Goal: Task Accomplishment & Management: Complete application form

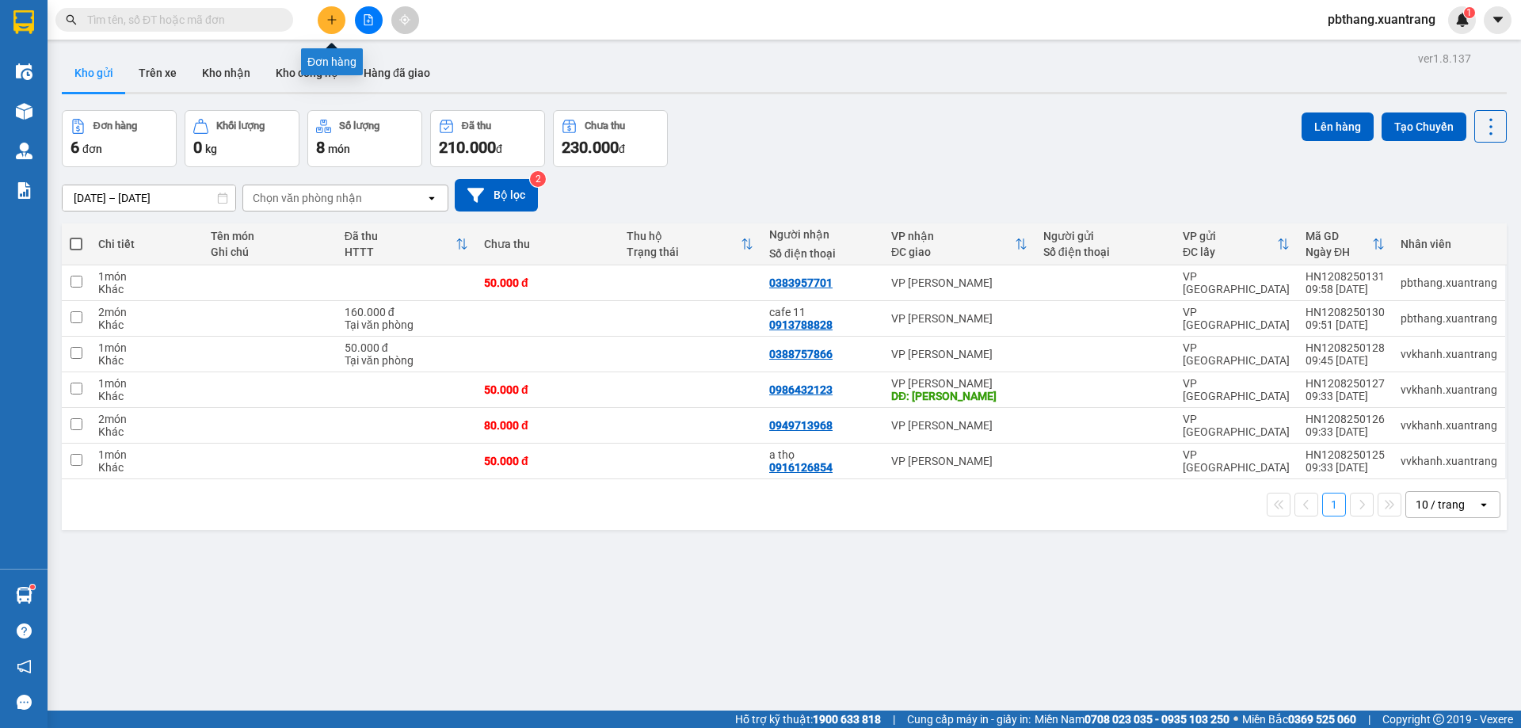
click at [327, 21] on icon "plus" at bounding box center [331, 19] width 11 height 11
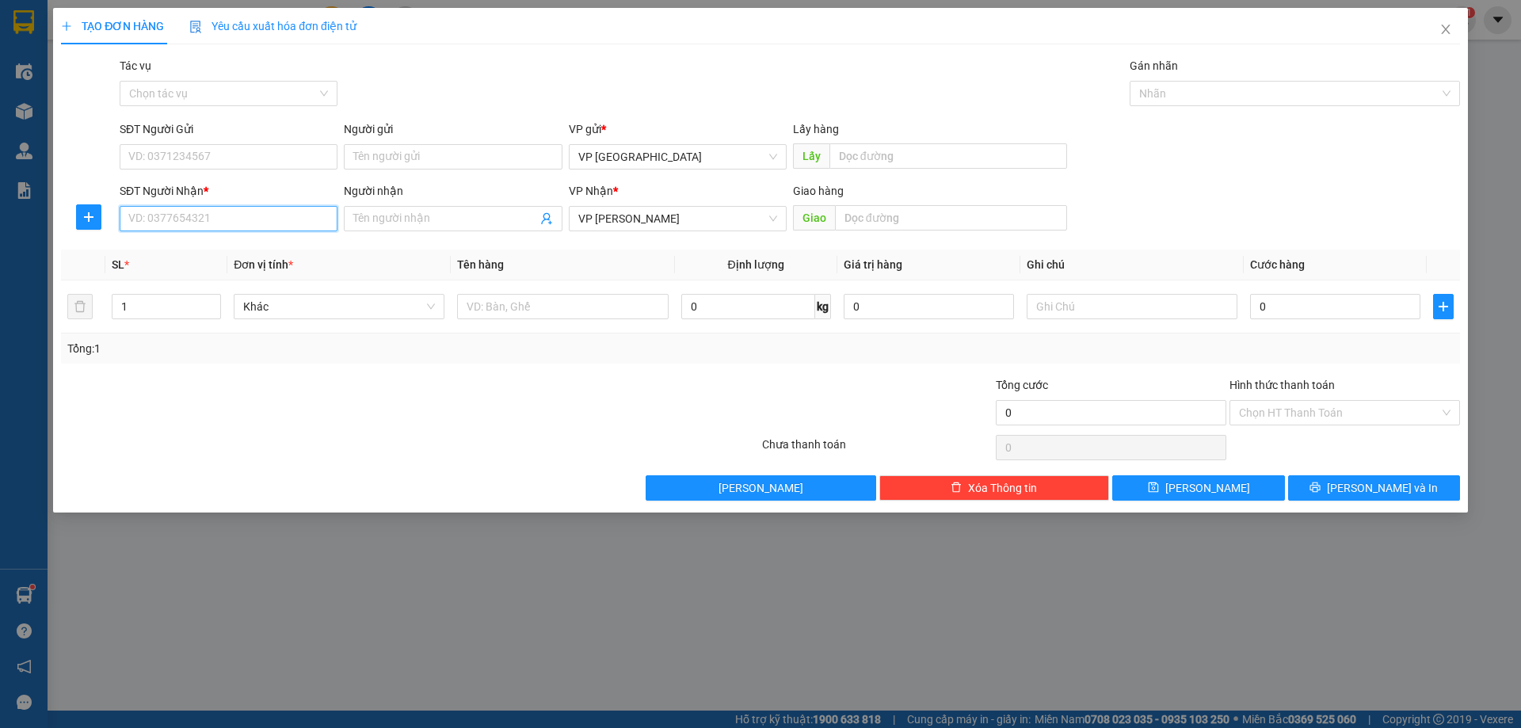
click at [292, 225] on input "SĐT Người Nhận *" at bounding box center [229, 218] width 218 height 25
type input "0376453615"
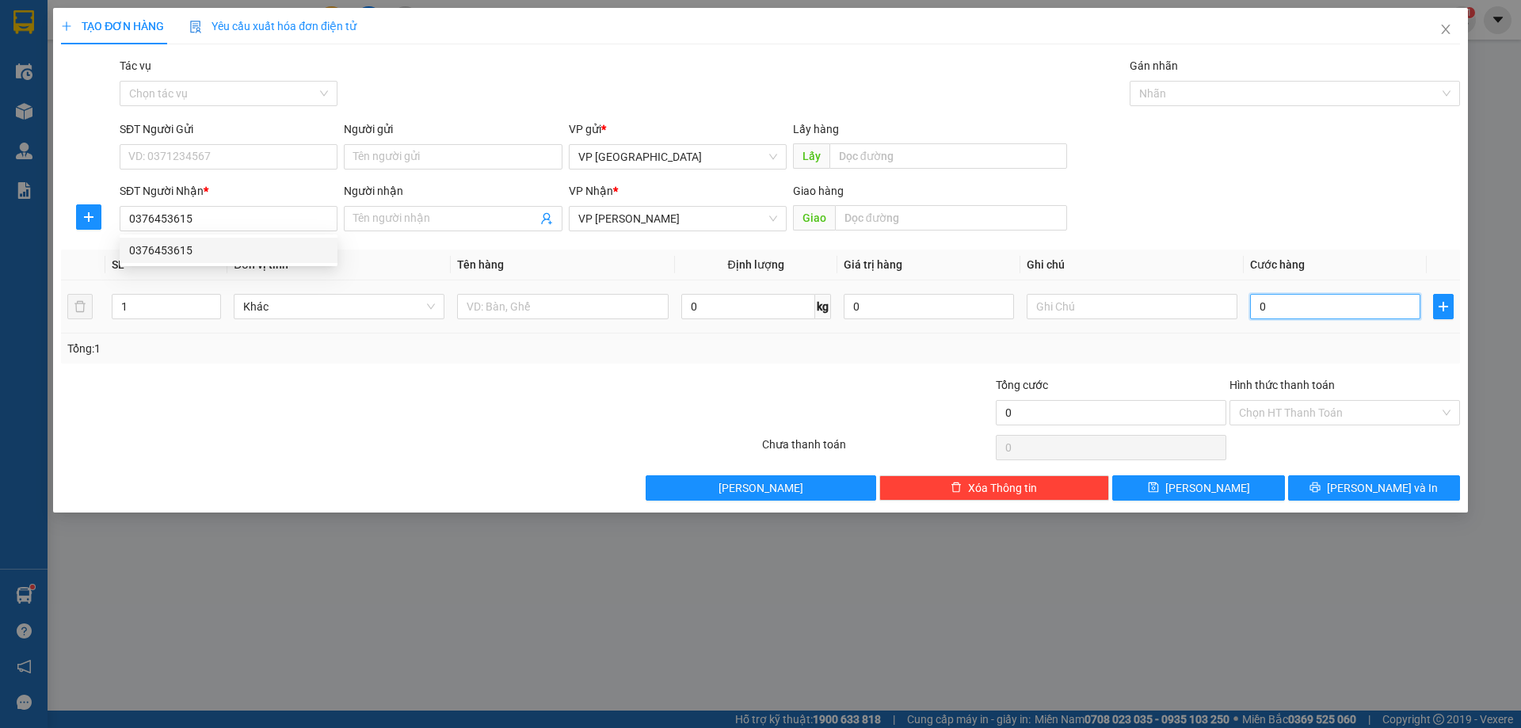
click at [1332, 318] on input "0" at bounding box center [1335, 306] width 170 height 25
type input "8"
type input "80"
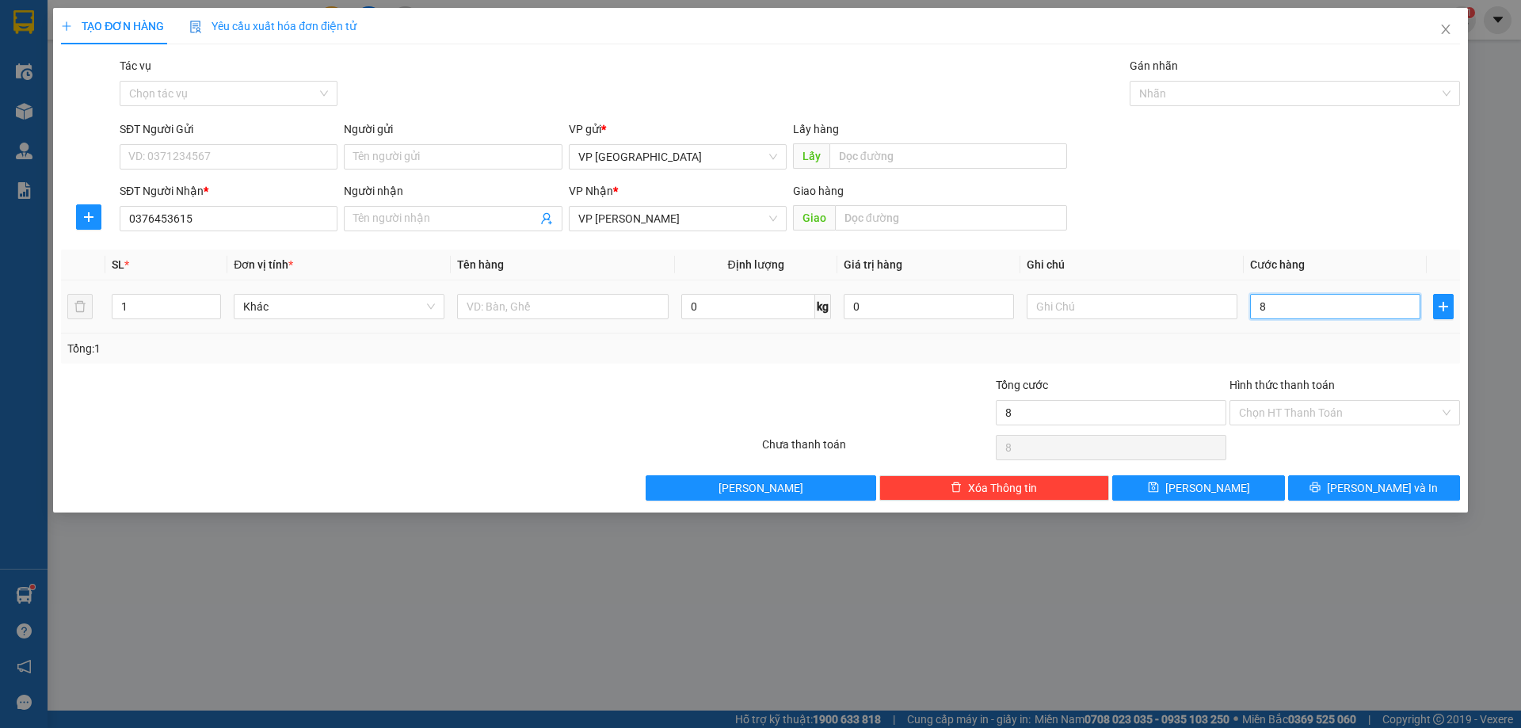
type input "80"
type input "80.000"
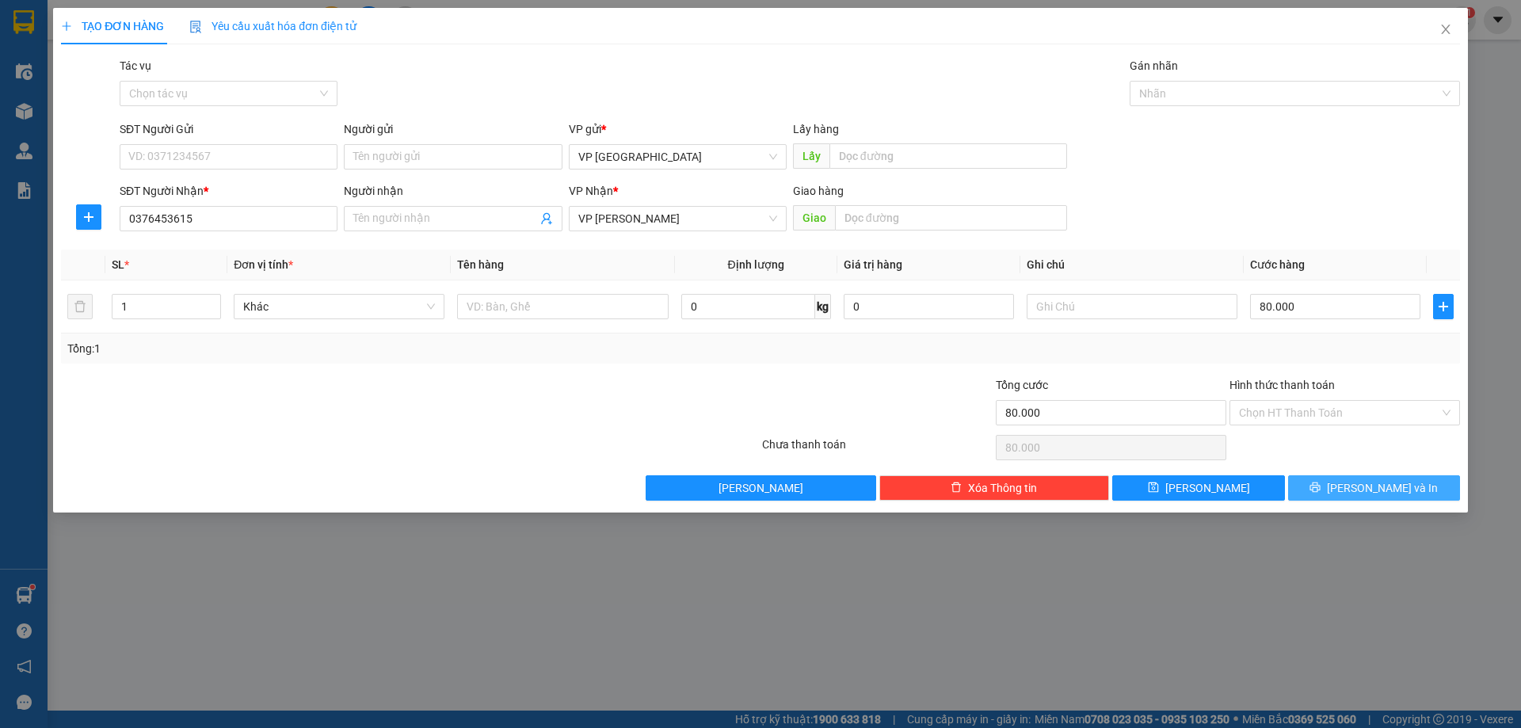
click at [1301, 494] on button "[PERSON_NAME] và In" at bounding box center [1374, 487] width 172 height 25
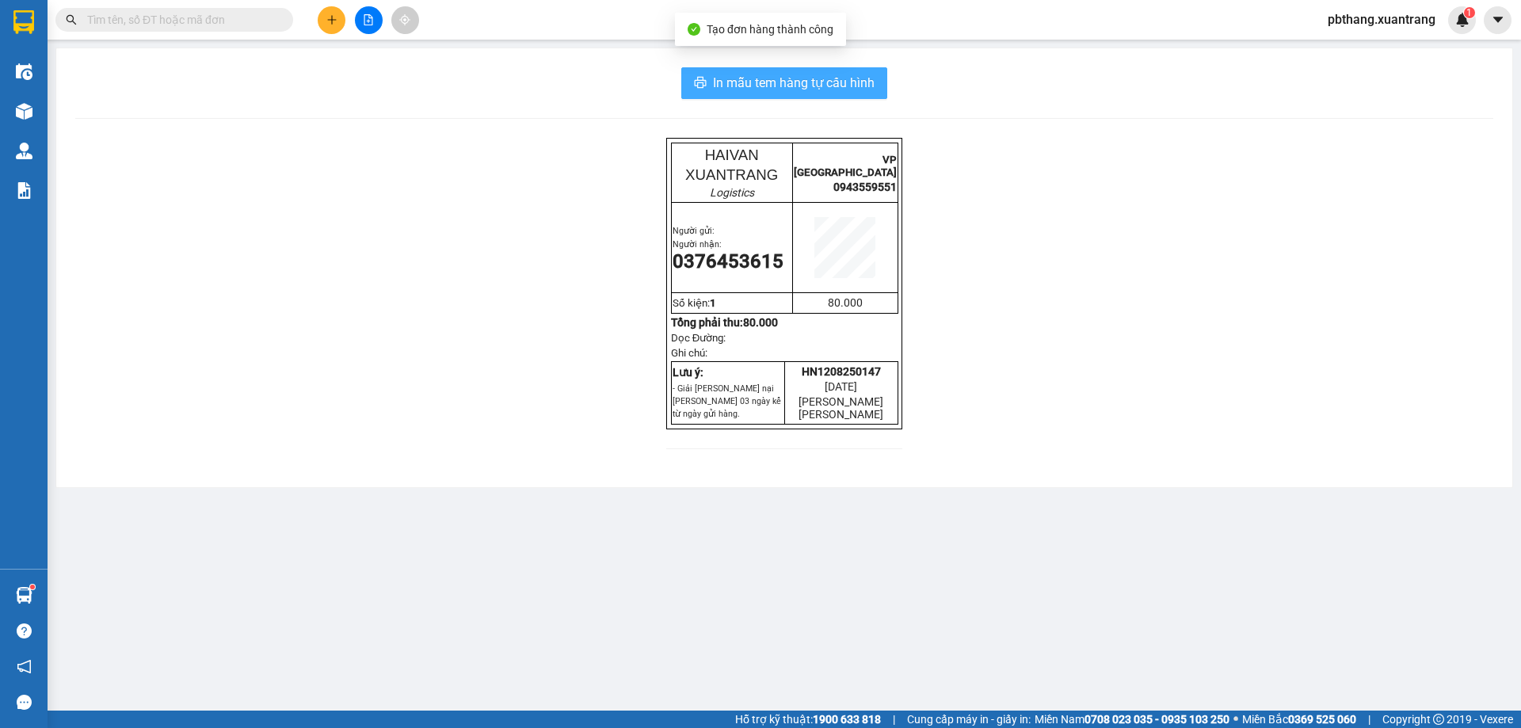
click at [783, 90] on span "In mẫu tem hàng tự cấu hình" at bounding box center [794, 83] width 162 height 20
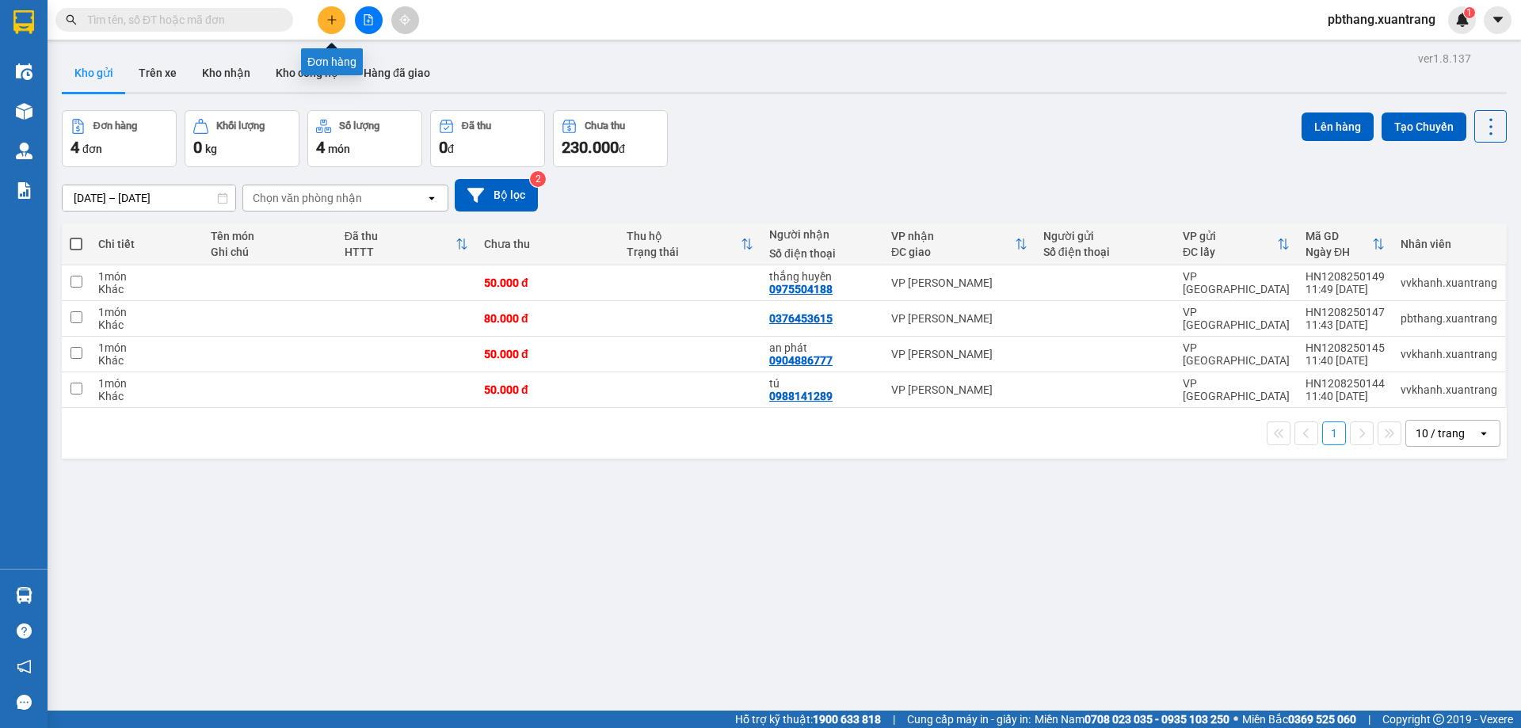
click at [329, 21] on icon "plus" at bounding box center [331, 19] width 11 height 11
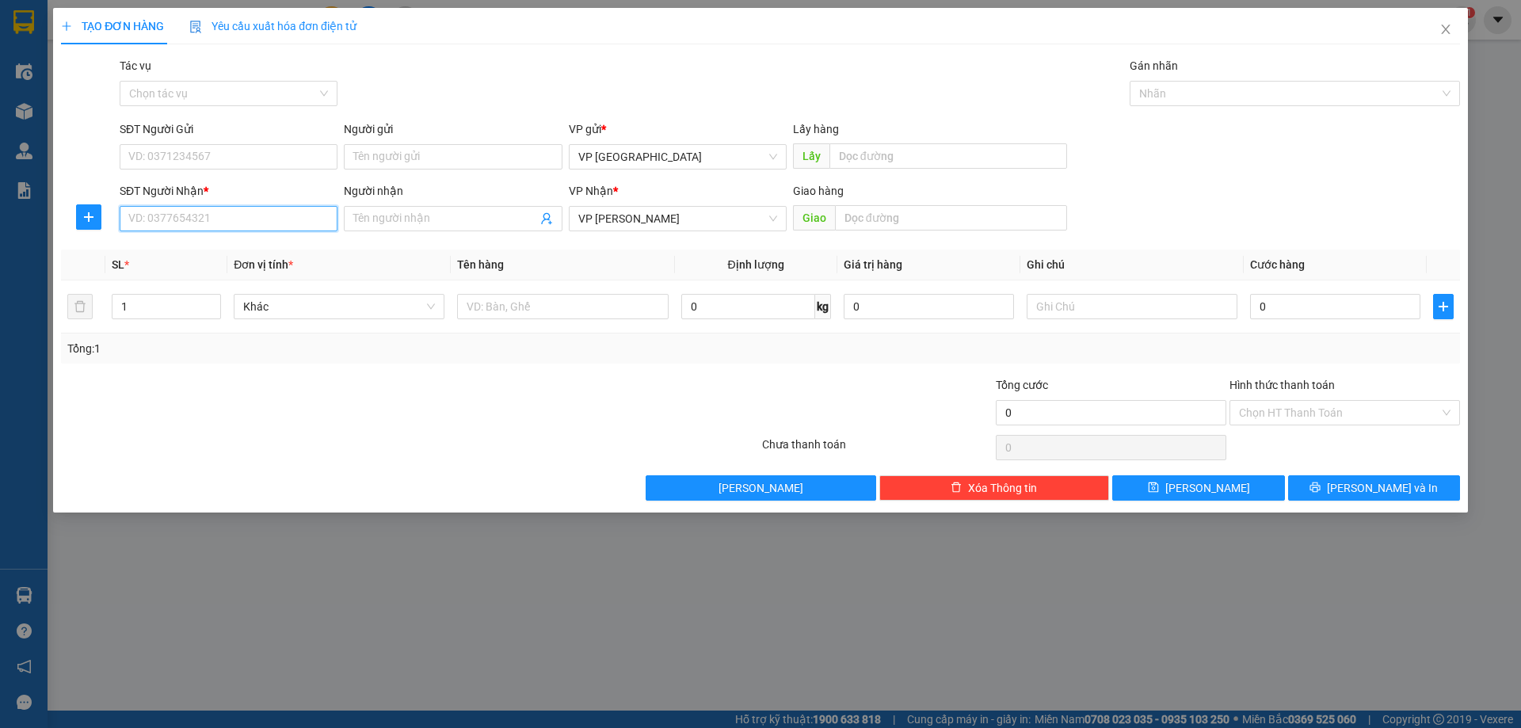
click at [240, 216] on input "SĐT Người Nhận *" at bounding box center [229, 218] width 218 height 25
type input "0915599500"
click at [1356, 403] on input "Hình thức thanh toán" at bounding box center [1339, 413] width 200 height 24
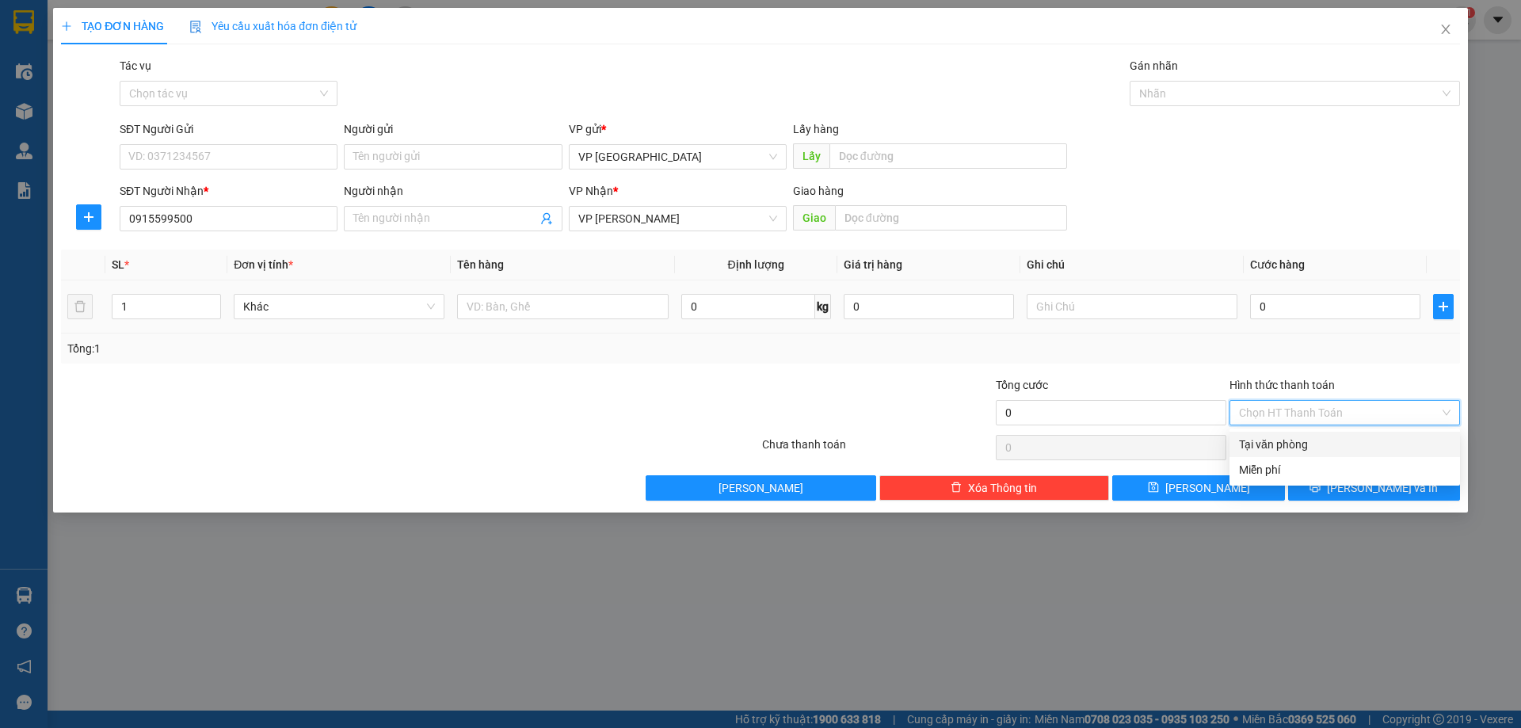
click at [1304, 292] on div "0" at bounding box center [1335, 307] width 170 height 32
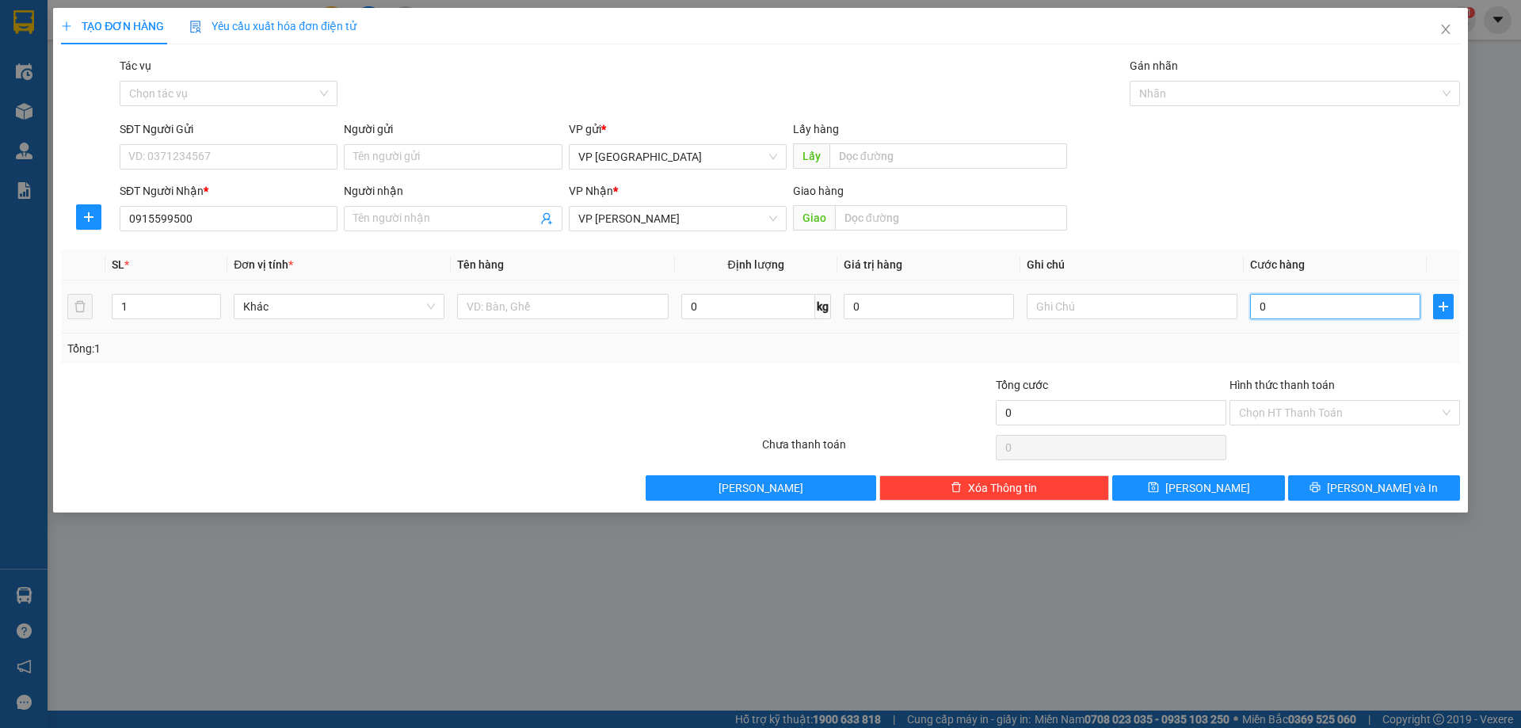
click at [1306, 304] on input "0" at bounding box center [1335, 306] width 170 height 25
type input "5"
type input "50"
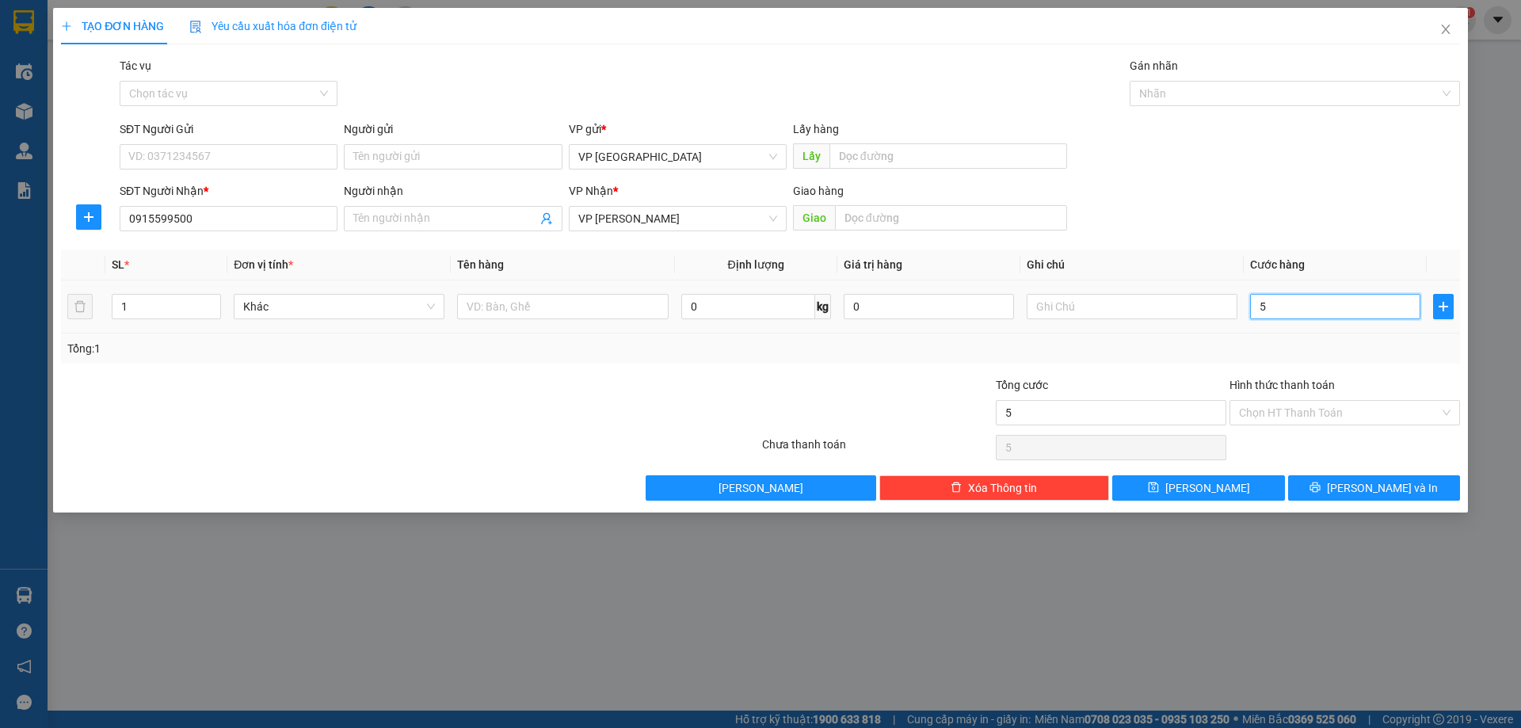
type input "50"
type input "500"
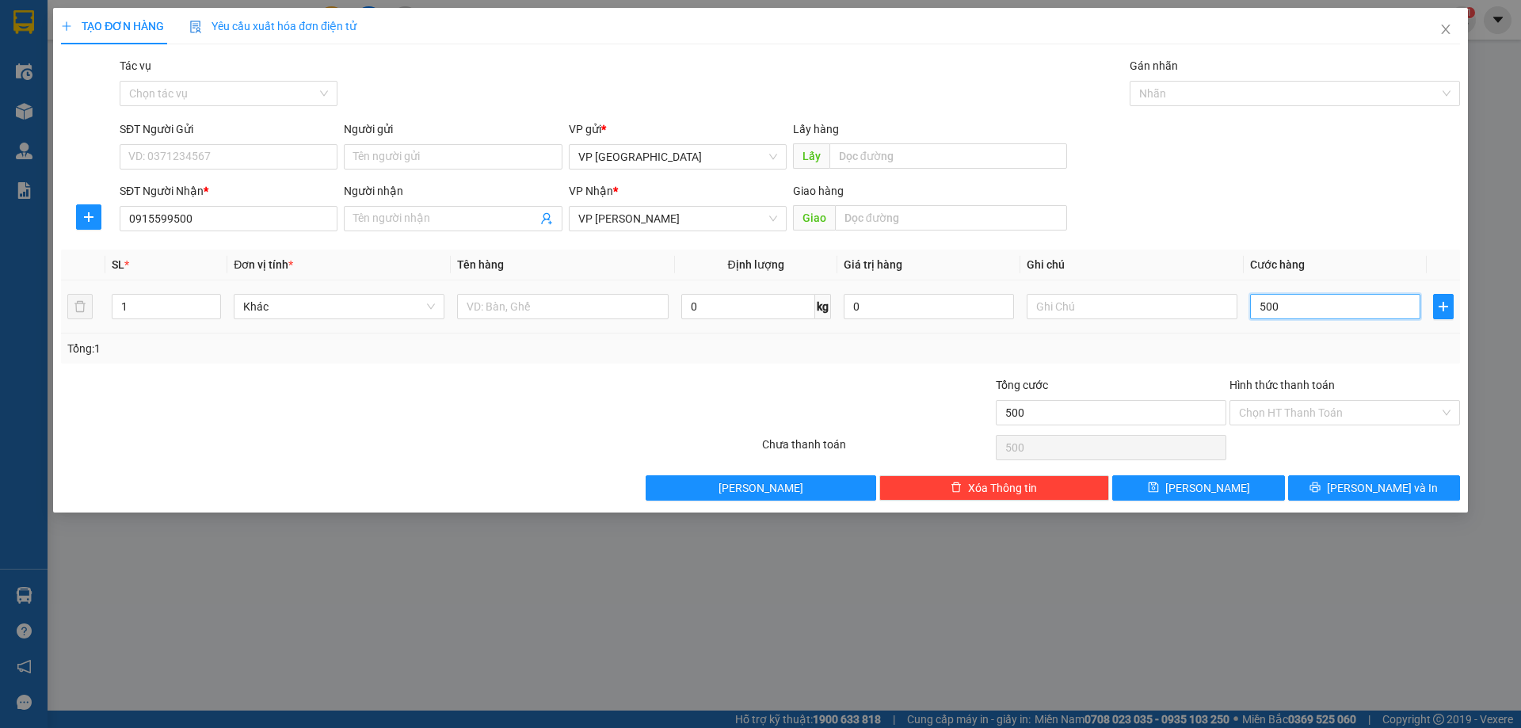
type input "5.000"
type input "50.000"
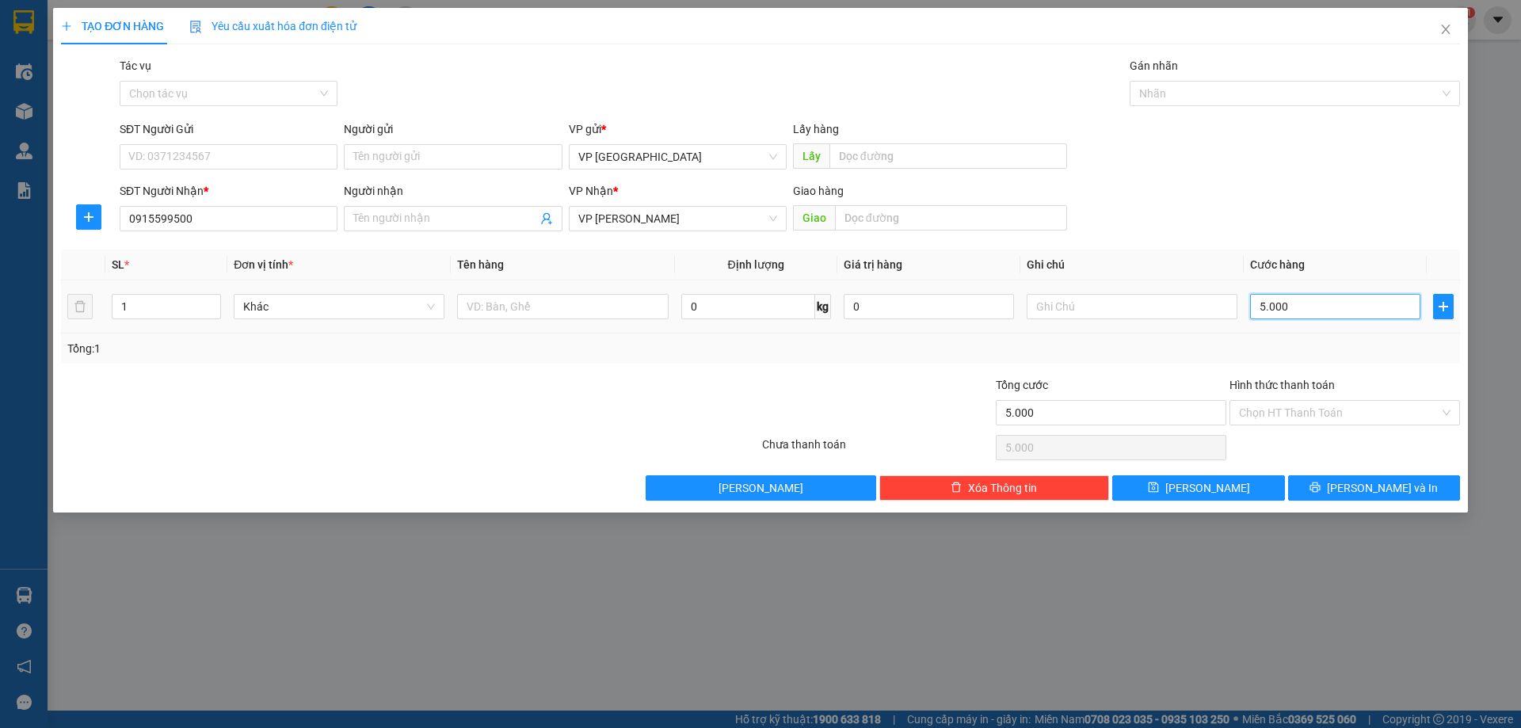
type input "50.000"
click at [1358, 482] on button "[PERSON_NAME] và In" at bounding box center [1374, 487] width 172 height 25
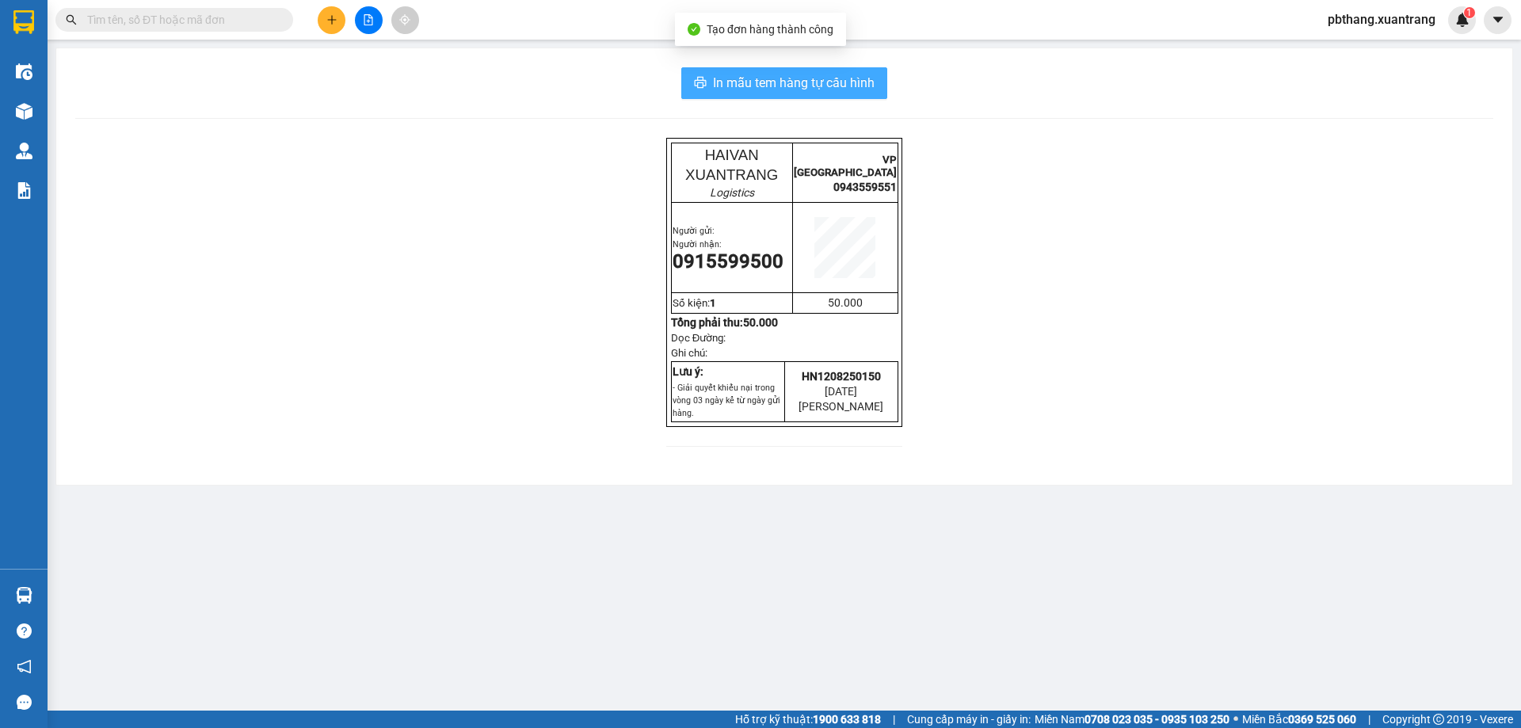
click at [813, 79] on span "In mẫu tem hàng tự cấu hình" at bounding box center [794, 83] width 162 height 20
